Goal: Information Seeking & Learning: Learn about a topic

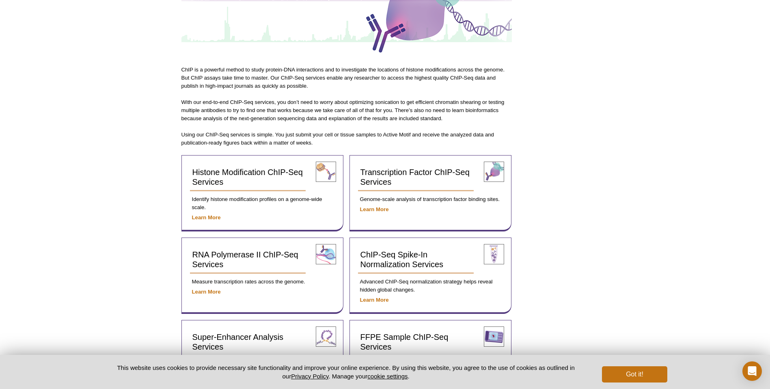
scroll to position [179, 0]
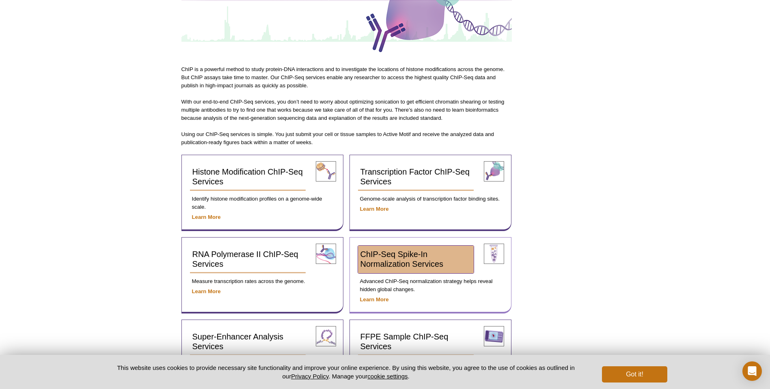
click at [410, 258] on span "ChIP-Seq Spike-In Normalization Services" at bounding box center [401, 259] width 83 height 19
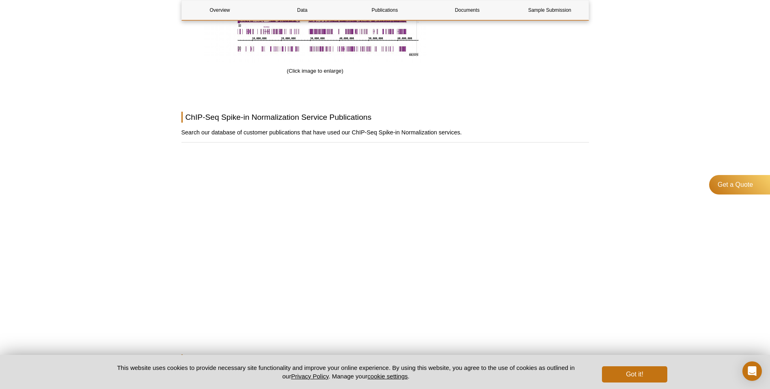
scroll to position [827, 0]
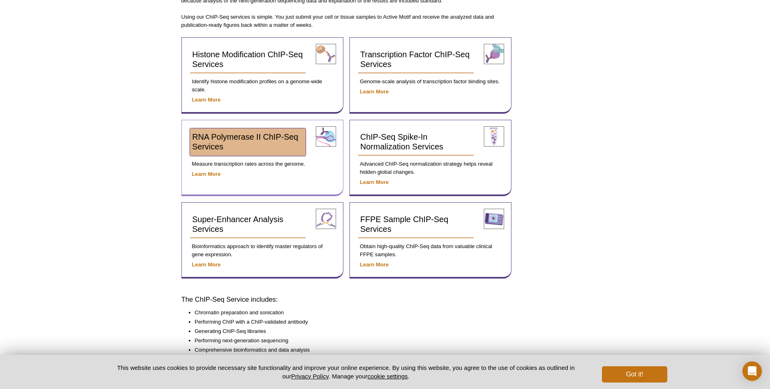
click at [205, 135] on span "RNA Polymerase II ChIP-Seq Services" at bounding box center [245, 141] width 106 height 19
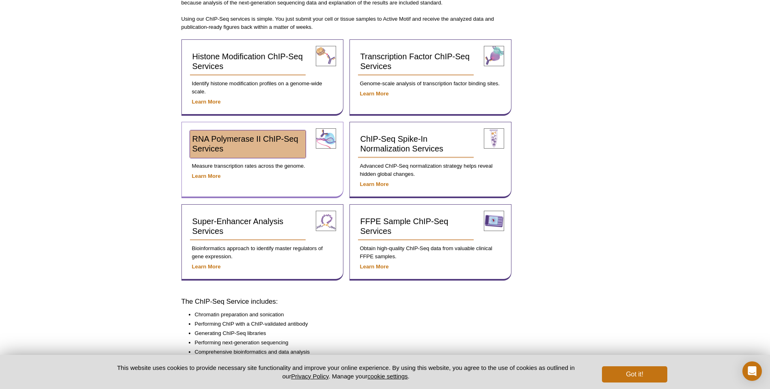
scroll to position [167, 0]
